Goal: Transaction & Acquisition: Purchase product/service

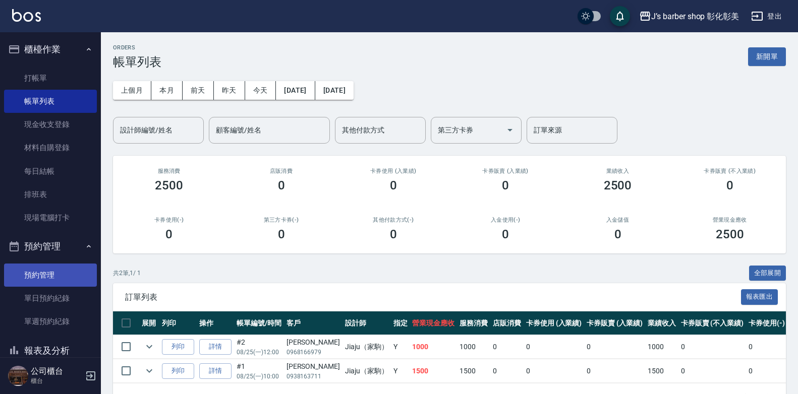
scroll to position [36, 0]
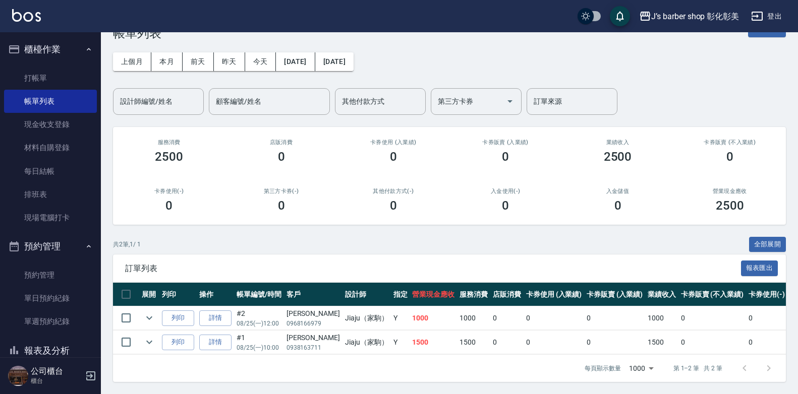
click at [57, 64] on ul "打帳單 帳單列表 現金收支登錄 材料自購登錄 每日結帳 排班表 現場電腦打卡" at bounding box center [50, 148] width 93 height 171
click at [55, 72] on link "打帳單" at bounding box center [50, 78] width 93 height 23
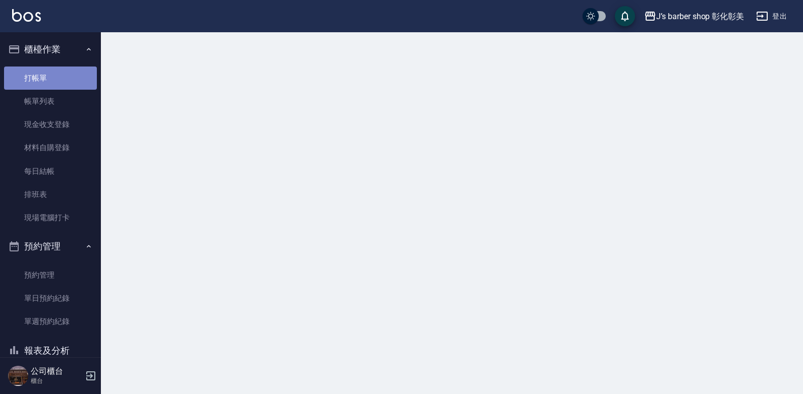
click at [55, 72] on link "打帳單" at bounding box center [50, 78] width 93 height 23
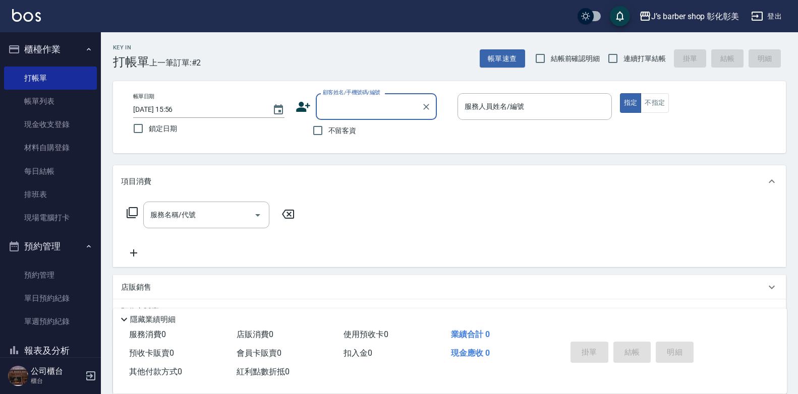
click at [176, 112] on input "[DATE] 15:56" at bounding box center [197, 109] width 129 height 17
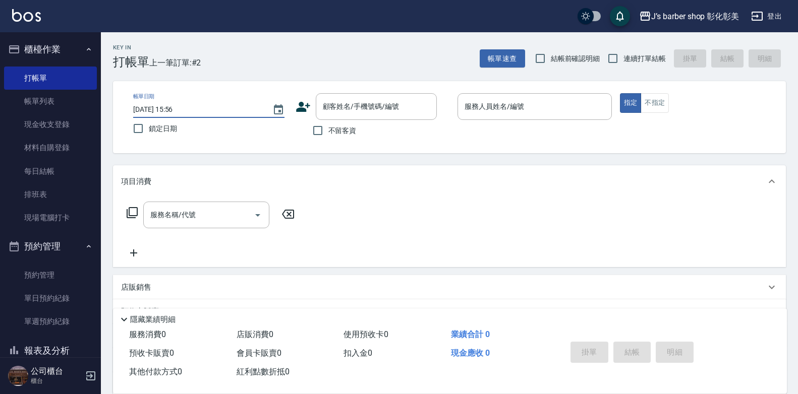
click at [189, 107] on input "[DATE] 15:56" at bounding box center [197, 109] width 129 height 17
click at [187, 109] on input "[DATE] 15:56" at bounding box center [197, 109] width 129 height 17
click at [347, 117] on div "顧客姓名/手機號碼/編號" at bounding box center [376, 106] width 121 height 27
type input "[DATE] 15:00"
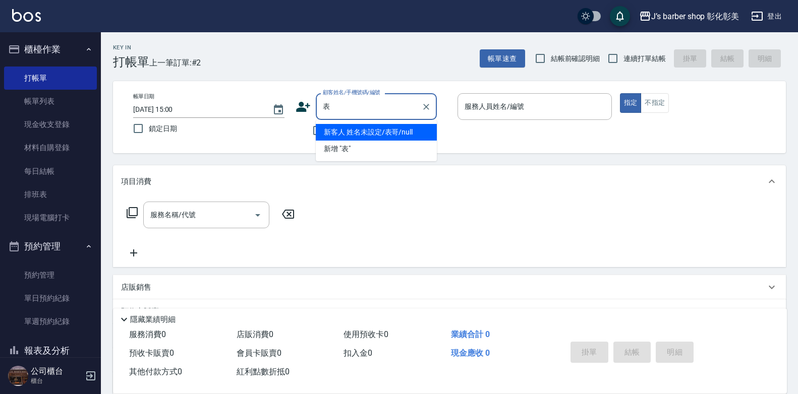
click at [345, 131] on li "新客人 姓名未設定/表哥/null" at bounding box center [376, 132] width 121 height 17
type input "新客人 姓名未設定/表哥/null"
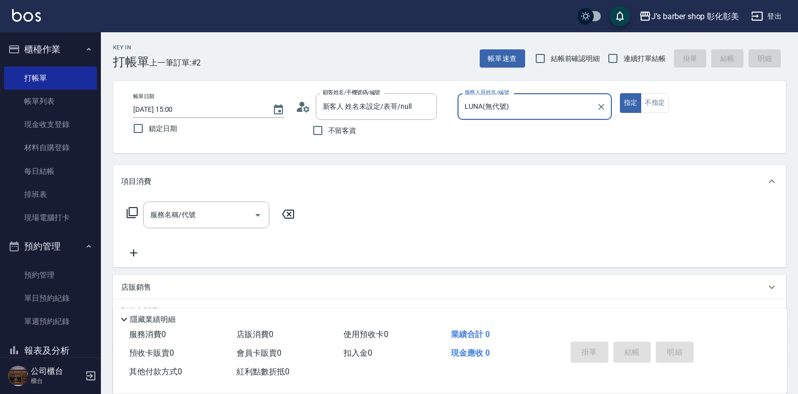
type input "LUNA(無代號)"
drag, startPoint x: 50, startPoint y: 274, endPoint x: 62, endPoint y: 278, distance: 12.3
click at [50, 274] on link "預約管理" at bounding box center [50, 275] width 93 height 23
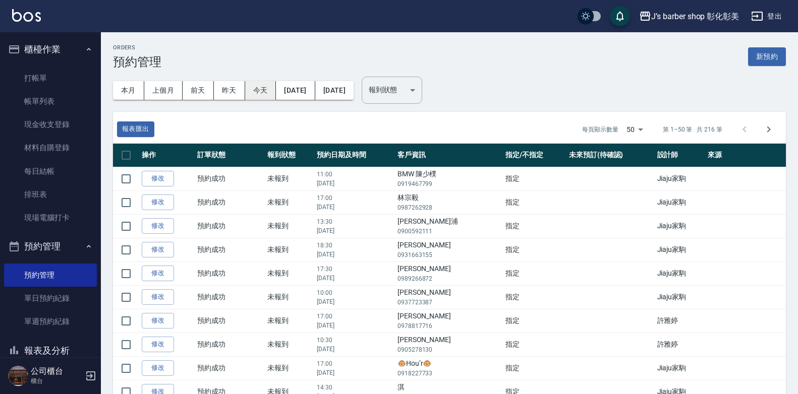
click at [262, 91] on button "今天" at bounding box center [260, 90] width 31 height 19
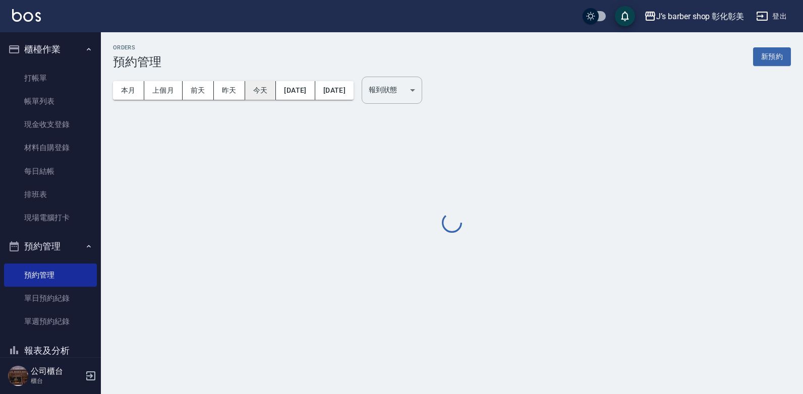
click at [262, 91] on button "今天" at bounding box center [260, 90] width 31 height 19
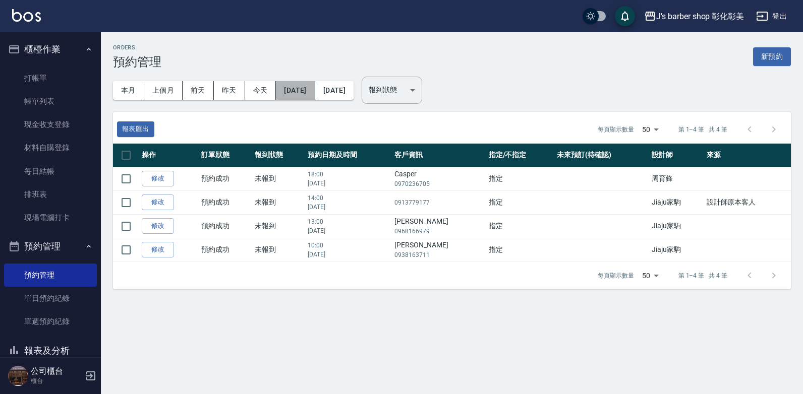
click at [315, 87] on button "[DATE]" at bounding box center [295, 90] width 39 height 19
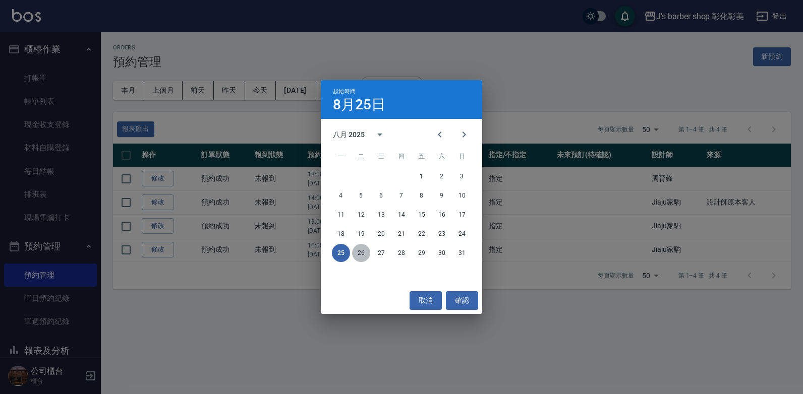
click at [360, 253] on button "26" at bounding box center [361, 253] width 18 height 18
click at [360, 253] on div "Orders 預約管理 新預約 本月 上個月 [DATE] [DATE] [DATE] [DATE] [DATE] 報到狀態 ​ 報到狀態 報表匯出 每頁顯示…" at bounding box center [401, 197] width 803 height 394
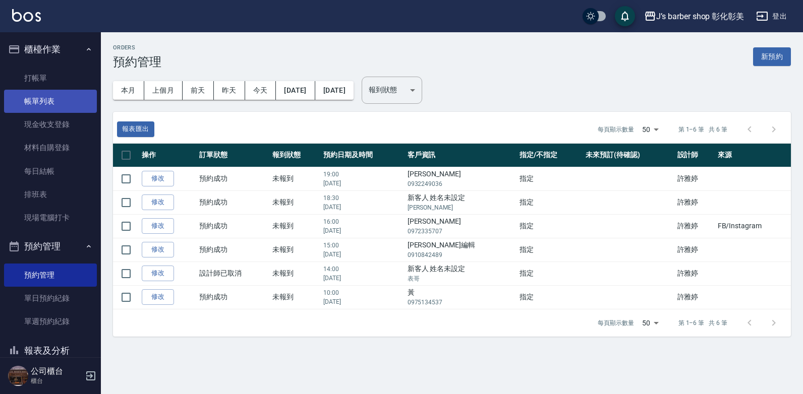
click at [40, 93] on link "帳單列表" at bounding box center [50, 101] width 93 height 23
drag, startPoint x: 40, startPoint y: 93, endPoint x: 278, endPoint y: 160, distance: 247.5
click at [40, 93] on link "帳單列表" at bounding box center [50, 101] width 93 height 23
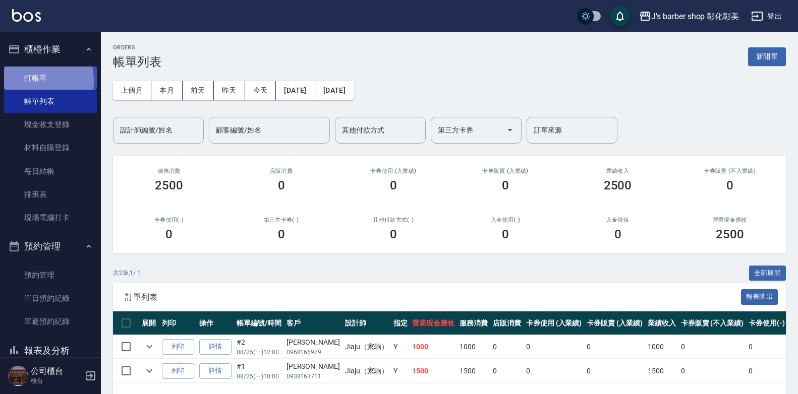
click at [23, 81] on link "打帳單" at bounding box center [50, 78] width 93 height 23
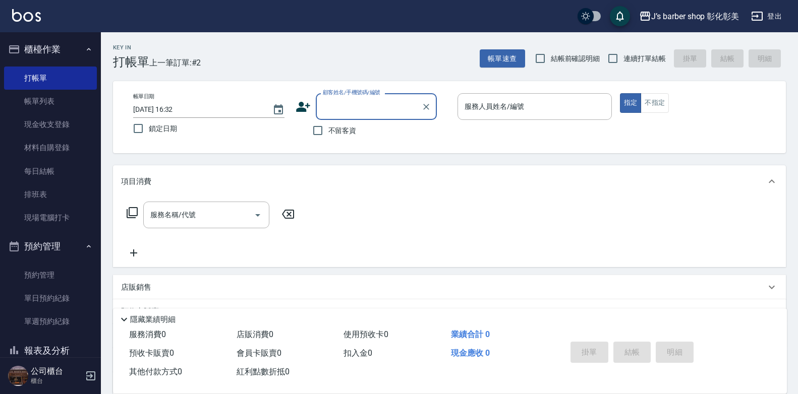
click at [180, 108] on input "[DATE] 16:32" at bounding box center [197, 109] width 129 height 17
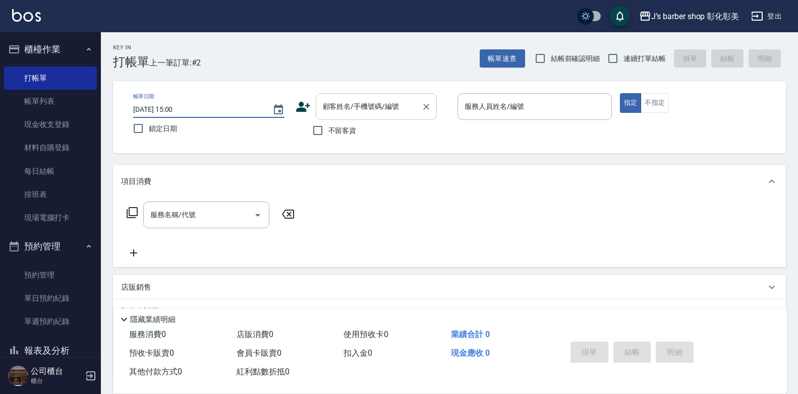
type input "[DATE] 15:00"
click at [362, 109] on input "顧客姓名/手機號碼/編號" at bounding box center [368, 107] width 97 height 18
drag, startPoint x: 354, startPoint y: 150, endPoint x: 319, endPoint y: 129, distance: 40.3
click at [353, 150] on div "帳單日期 [DATE] 15:00 鎖定日期 顧客姓名/手機號碼/編號 顧客姓名/手機號碼/編號 不留客資 服務人員姓名/編號 服務人員姓名/編號 指定 不指定" at bounding box center [449, 117] width 673 height 72
click at [335, 112] on input "顧客姓名/手機號碼/編號" at bounding box center [368, 107] width 97 height 18
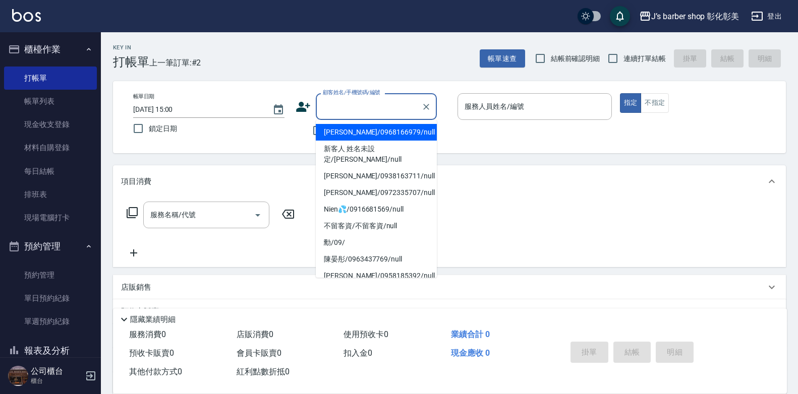
click at [685, 189] on div "項目消費" at bounding box center [449, 181] width 673 height 32
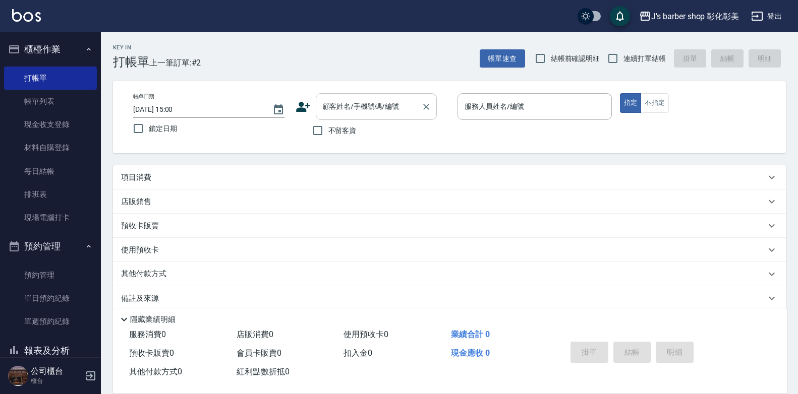
click at [401, 116] on div "顧客姓名/手機號碼/編號" at bounding box center [376, 106] width 121 height 27
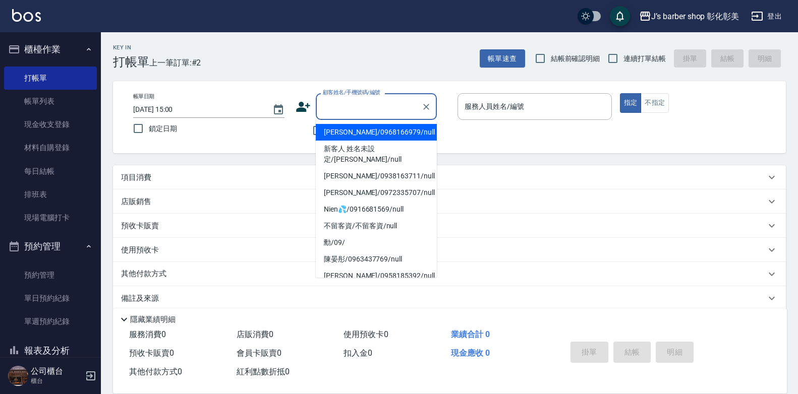
type input "1"
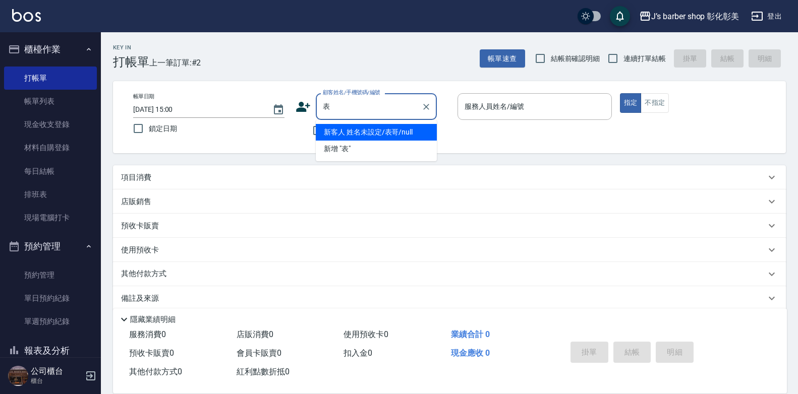
click at [398, 127] on li "新客人 姓名未設定/表哥/null" at bounding box center [376, 132] width 121 height 17
type input "新客人 姓名未設定/表哥/null"
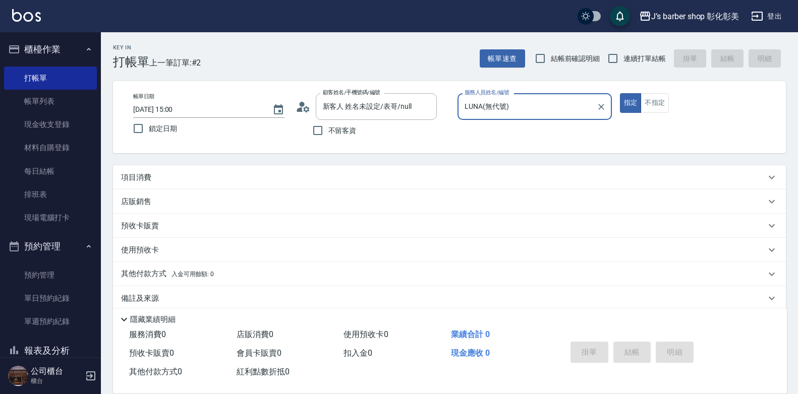
click at [529, 104] on input "LUNA(無代號)" at bounding box center [527, 107] width 130 height 18
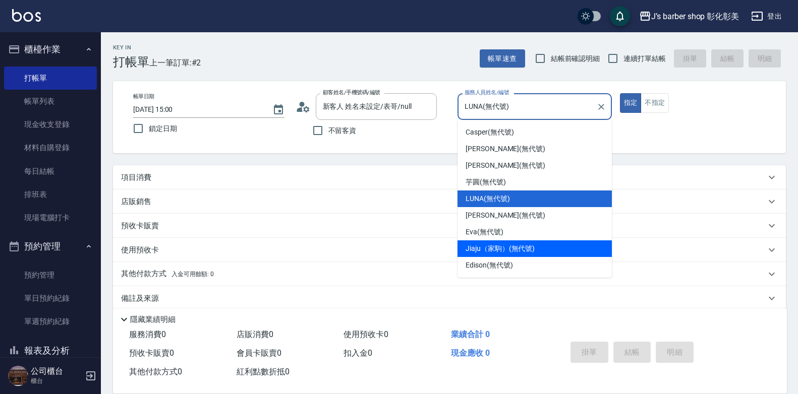
click at [550, 242] on div "Jiaju（家駒） (無代號)" at bounding box center [534, 249] width 154 height 17
type input "Jiaju（家駒）(無代號)"
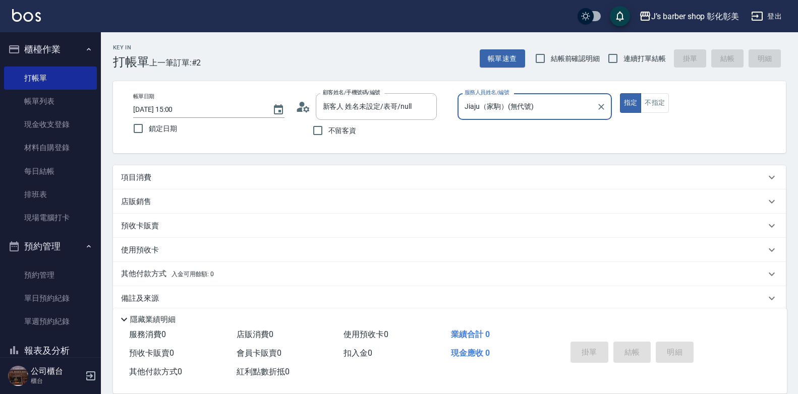
click at [163, 178] on div "項目消費" at bounding box center [443, 177] width 645 height 11
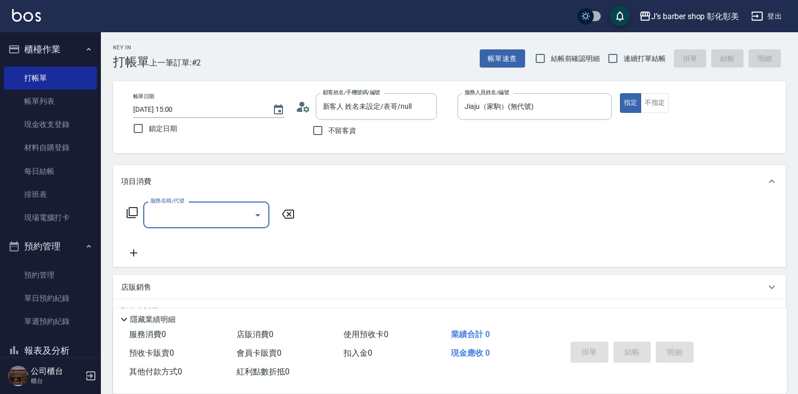
click at [177, 223] on input "服務名稱/代號" at bounding box center [199, 215] width 102 height 18
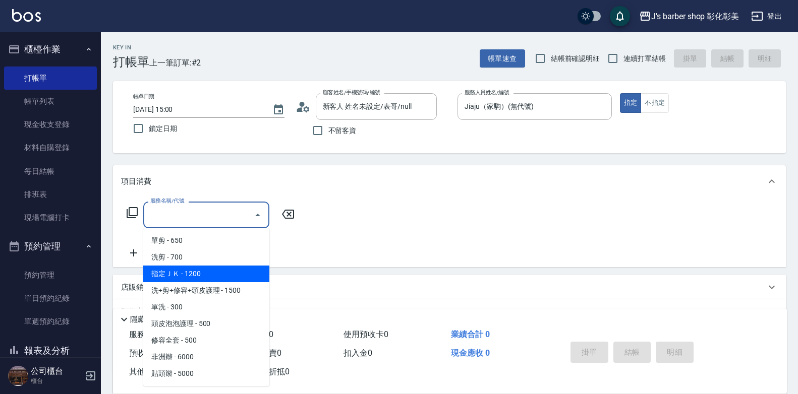
click at [196, 269] on span "指定ＪＫ - 1200" at bounding box center [206, 274] width 126 height 17
click at [196, 269] on div "項目消費 服務名稱/代號 服務名稱/代號 店販銷售 服務人員姓名/編號 服務人員姓名/編號 商品代號/名稱 商品代號/名稱 預收卡販賣 卡券名稱/代號 卡券名…" at bounding box center [449, 280] width 673 height 231
type input "指定ＪＫ(102)"
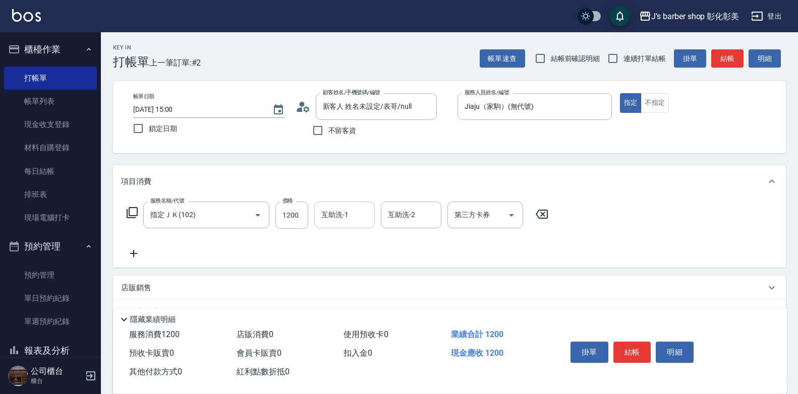
click at [353, 212] on input "互助洗-1" at bounding box center [344, 215] width 51 height 18
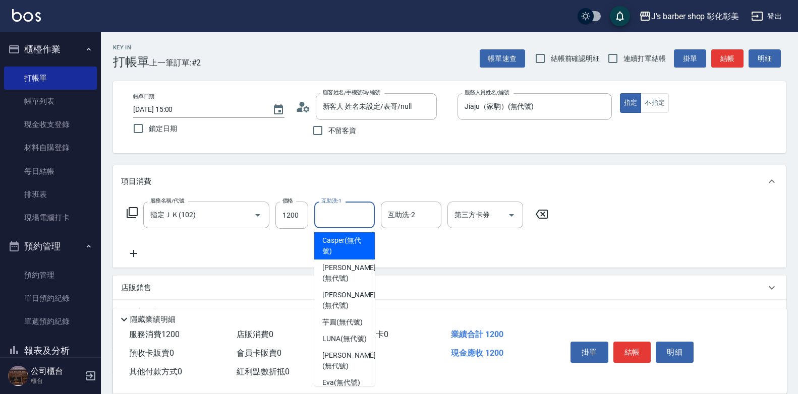
click at [342, 252] on span "Casper (無代號)" at bounding box center [344, 246] width 44 height 21
type input "Casper(無代號)"
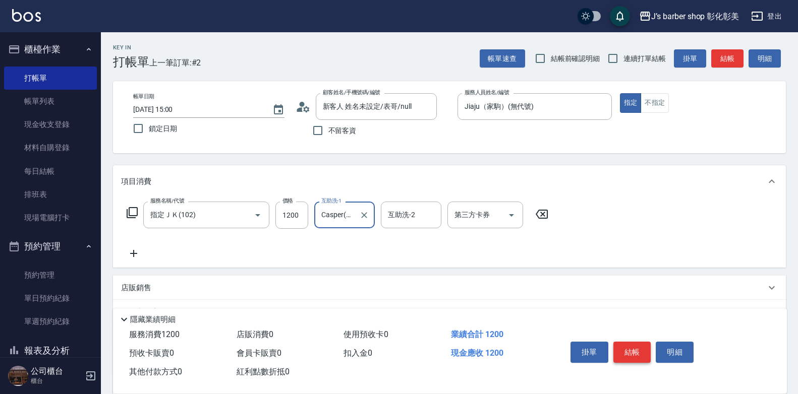
click at [639, 344] on button "結帳" at bounding box center [632, 352] width 38 height 21
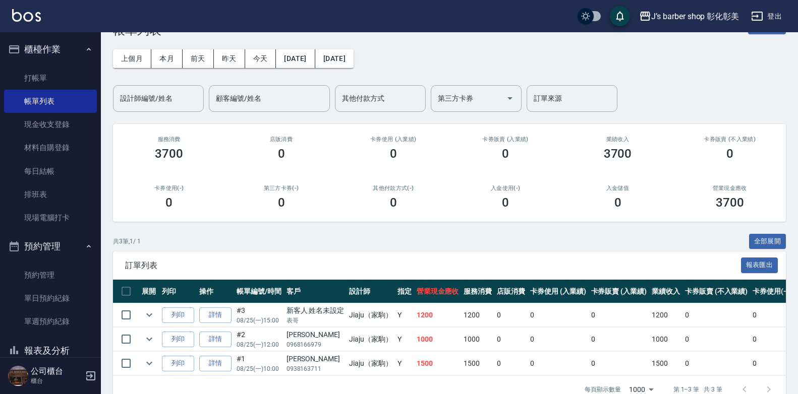
scroll to position [61, 0]
